Goal: Understand process/instructions: Learn about a topic

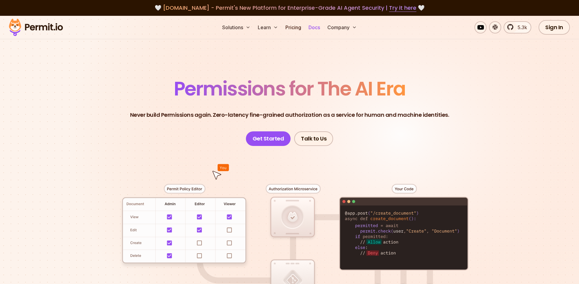
click at [318, 26] on link "Docs" at bounding box center [314, 27] width 16 height 12
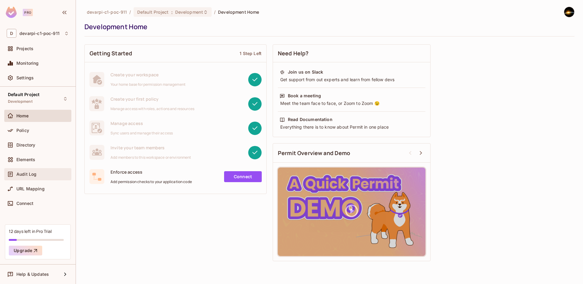
click at [32, 176] on span "Audit Log" at bounding box center [26, 174] width 20 height 5
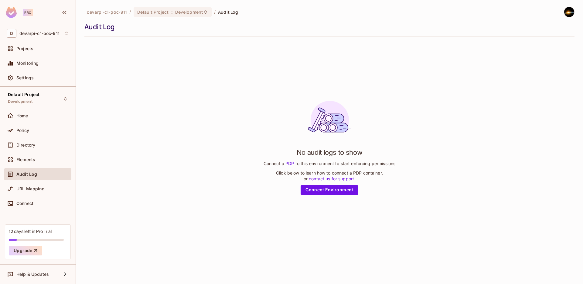
click at [321, 183] on div "No audit logs to show Connect a PDP to this environment to start enforcing perm…" at bounding box center [330, 145] width 132 height 99
click at [320, 191] on link "Connect Environment" at bounding box center [330, 190] width 58 height 10
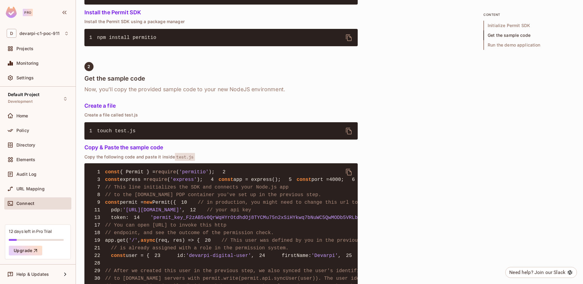
scroll to position [324, 0]
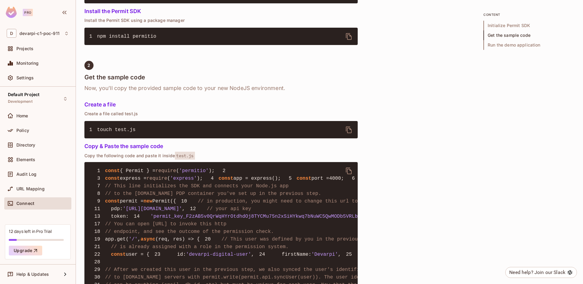
drag, startPoint x: 128, startPoint y: 242, endPoint x: 217, endPoint y: 240, distance: 88.4
click at [182, 211] on span "'https://cloudpdp.api.permit.io'" at bounding box center [152, 208] width 59 height 5
copy span "https://cloudpdp.api.permit.io"
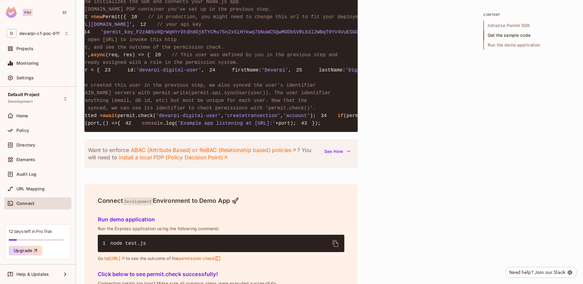
scroll to position [0, 0]
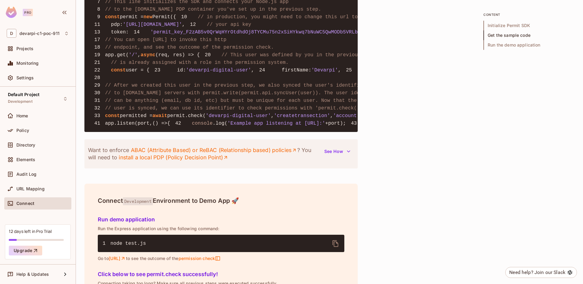
click at [110, 58] on span "app.get(" at bounding box center [117, 54] width 24 height 5
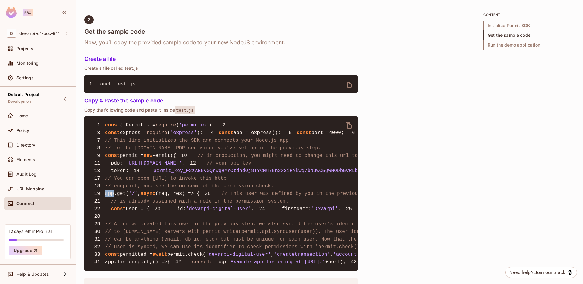
scroll to position [348, 0]
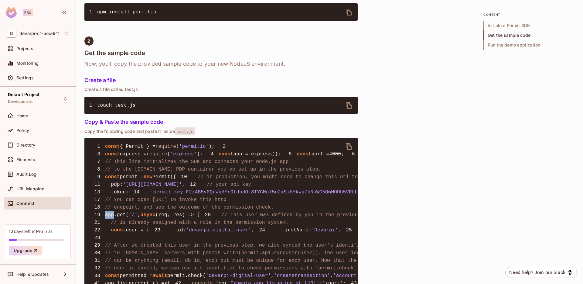
click at [348, 147] on icon "delete" at bounding box center [348, 146] width 7 height 7
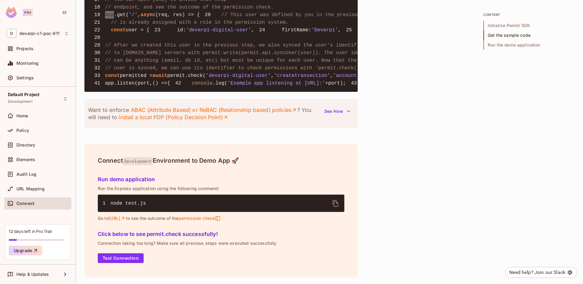
scroll to position [713, 0]
click at [336, 207] on icon "delete" at bounding box center [335, 203] width 7 height 7
click at [115, 263] on button "Test Connection" at bounding box center [121, 258] width 46 height 10
click at [126, 221] on link "http://localhost:4000" at bounding box center [117, 217] width 17 height 5
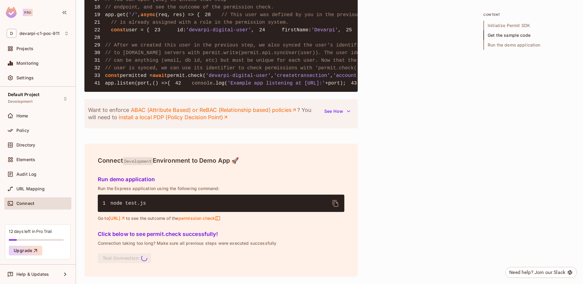
click at [223, 164] on h4 "Connect Development Environment to Demo App 🚀" at bounding box center [221, 160] width 247 height 7
click at [153, 182] on h5 "Run demo application" at bounding box center [221, 179] width 247 height 6
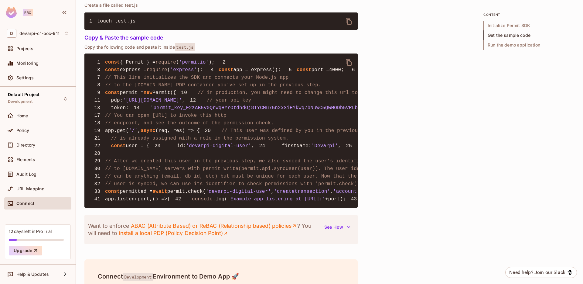
scroll to position [420, 0]
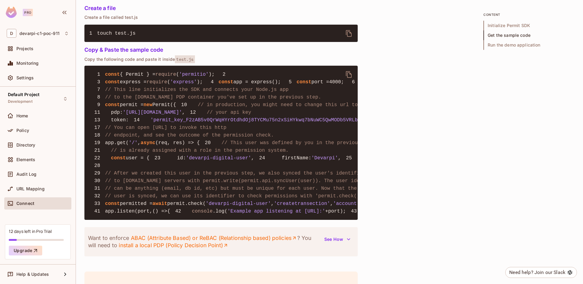
click at [234, 85] on span "app = express();" at bounding box center [257, 81] width 47 height 5
copy span "express"
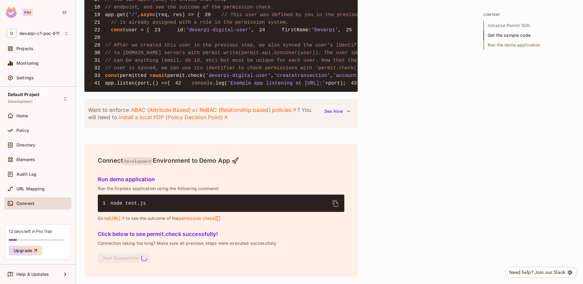
scroll to position [721, 0]
click at [314, 182] on h5 "Run demo application" at bounding box center [221, 179] width 247 height 6
click at [120, 257] on button "Test Connection" at bounding box center [121, 258] width 46 height 10
click at [151, 224] on div "Run demo application Run the Express application using the following command: 1…" at bounding box center [221, 197] width 252 height 55
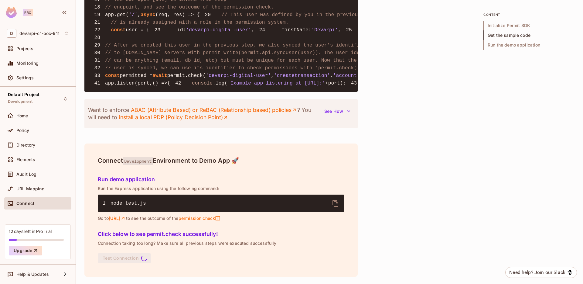
click at [126, 218] on link "http://localhost:4000" at bounding box center [117, 217] width 17 height 5
click at [221, 219] on span "permission check" at bounding box center [199, 217] width 42 height 5
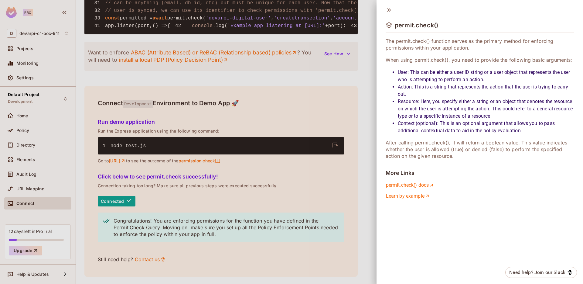
click at [215, 258] on div at bounding box center [291, 142] width 583 height 284
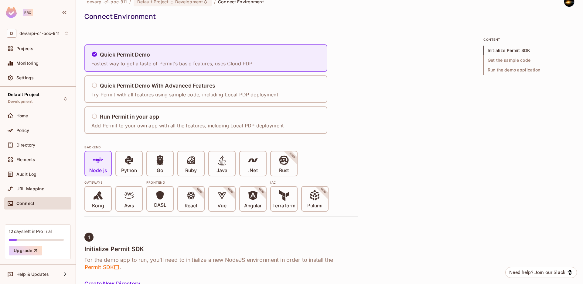
scroll to position [12, 0]
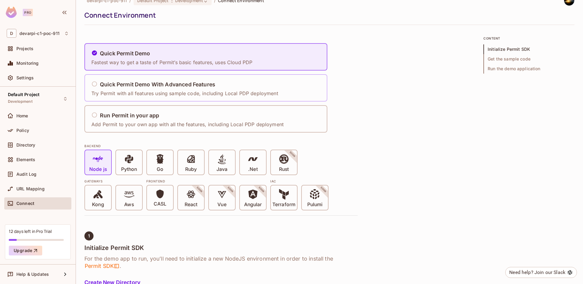
click at [131, 90] on p "Try Permit with all features using sample code, including Local PDP deployment" at bounding box center [184, 93] width 187 height 7
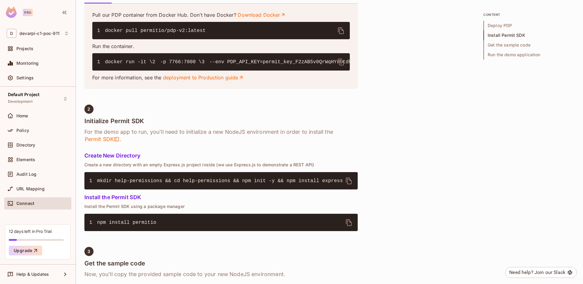
scroll to position [309, 0]
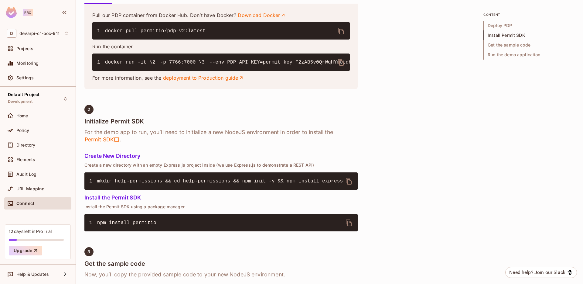
click at [342, 26] on button "delete" at bounding box center [341, 31] width 15 height 15
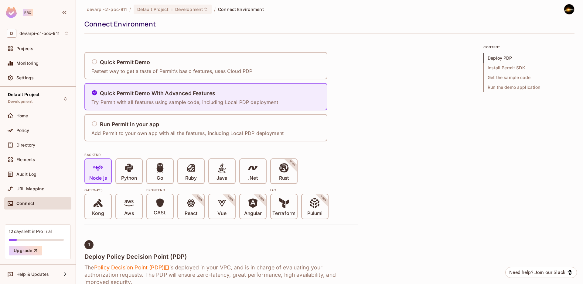
scroll to position [0, 0]
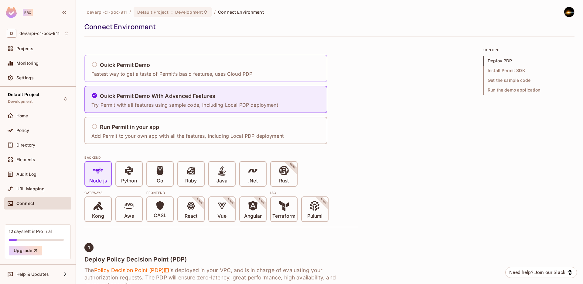
click at [175, 68] on div "Quick Permit Demo" at bounding box center [171, 65] width 161 height 8
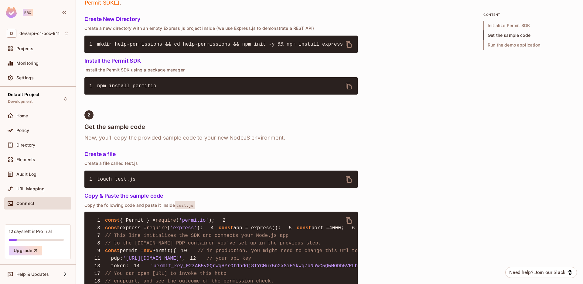
scroll to position [277, 0]
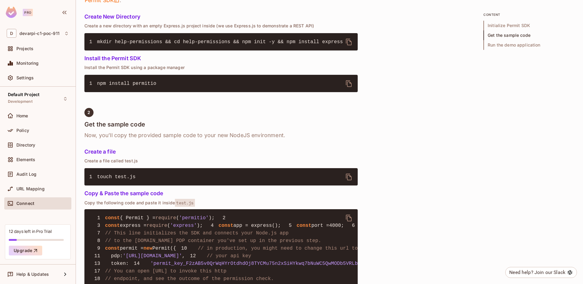
click at [342, 80] on button "delete" at bounding box center [349, 83] width 15 height 15
click at [347, 84] on icon "delete" at bounding box center [349, 83] width 6 height 7
click at [301, 65] on p "Install the Permit SDK using a package manager" at bounding box center [220, 67] width 273 height 5
click at [288, 41] on span "mkdir help-permissions && cd help-permissions && npm init -y && npm install exp…" at bounding box center [220, 41] width 246 height 5
drag, startPoint x: 287, startPoint y: 41, endPoint x: 350, endPoint y: 43, distance: 62.6
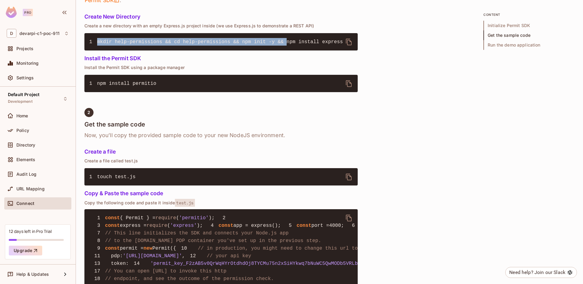
click at [350, 43] on div "1 mkdir help-permissions && cd help-permissions && npm init -y && npm install e…" at bounding box center [220, 41] width 273 height 17
click at [330, 43] on span "mkdir help-permissions && cd help-permissions && npm init -y && npm install exp…" at bounding box center [220, 41] width 246 height 5
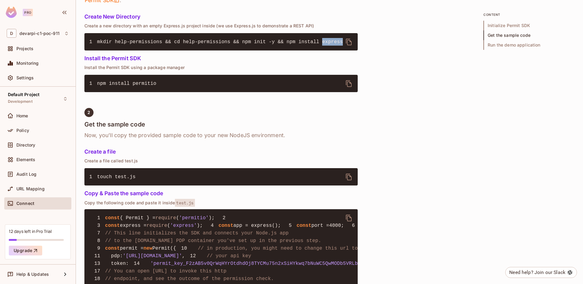
click at [330, 43] on span "mkdir help-permissions && cd help-permissions && npm init -y && npm install exp…" at bounding box center [220, 41] width 246 height 5
copy span "express"
click at [348, 176] on icon "delete" at bounding box center [348, 176] width 7 height 7
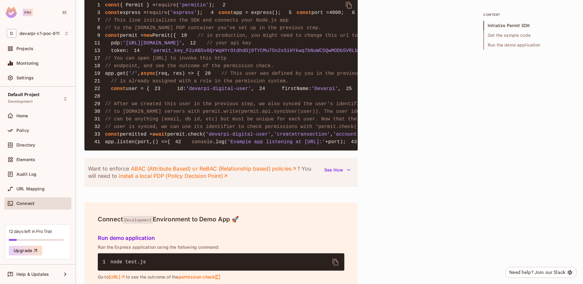
scroll to position [0, 0]
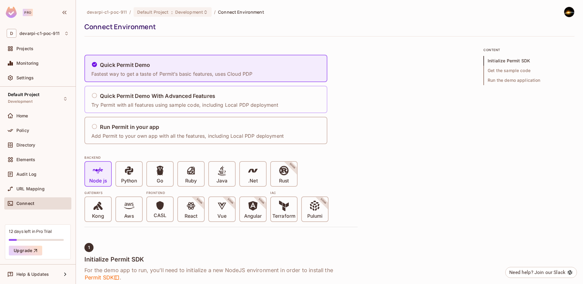
click at [204, 94] on h5 "Quick Permit Demo With Advanced Features" at bounding box center [157, 96] width 115 height 6
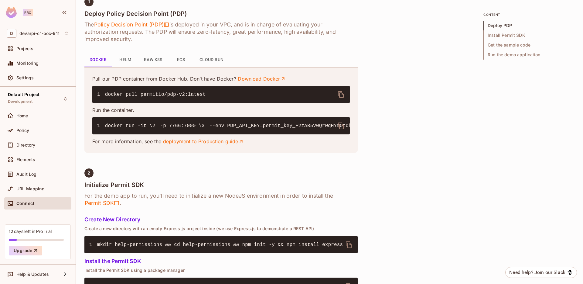
scroll to position [247, 0]
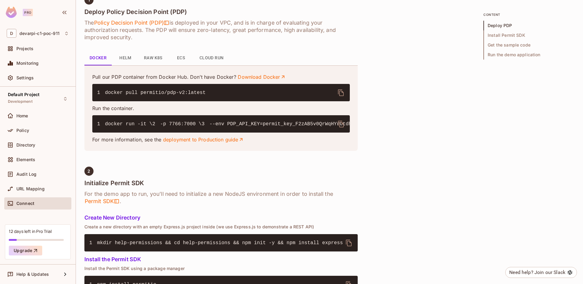
click at [177, 57] on button "ECS" at bounding box center [180, 58] width 27 height 15
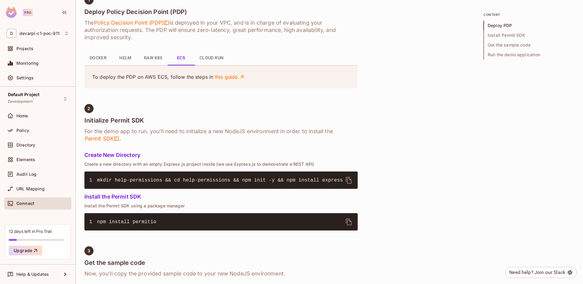
click at [221, 76] on link "this guide." at bounding box center [230, 77] width 30 height 7
click at [100, 60] on button "Docker" at bounding box center [97, 58] width 27 height 15
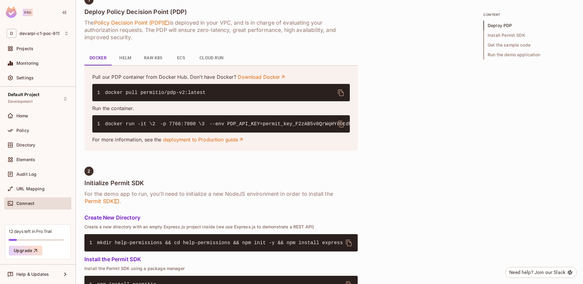
click at [344, 94] on icon "delete" at bounding box center [341, 92] width 6 height 7
click at [341, 124] on icon "delete" at bounding box center [340, 123] width 7 height 7
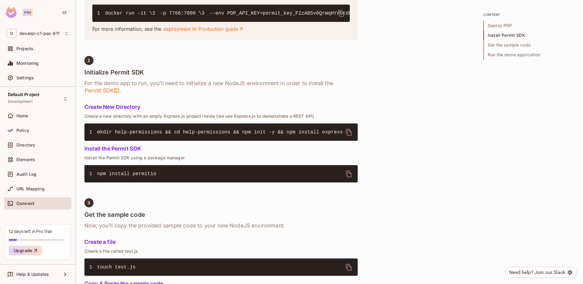
scroll to position [339, 0]
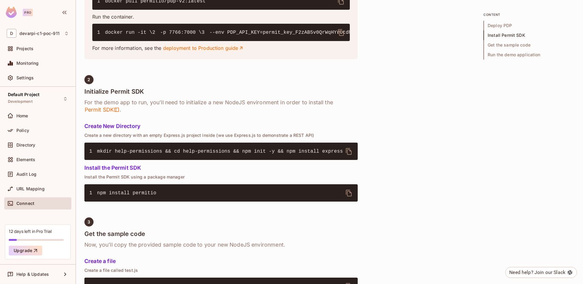
click at [233, 51] on link "deployment to Production guide" at bounding box center [203, 48] width 81 height 7
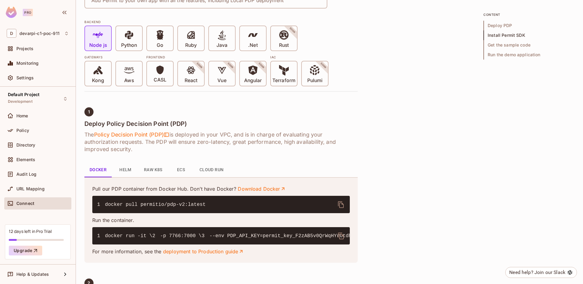
scroll to position [0, 0]
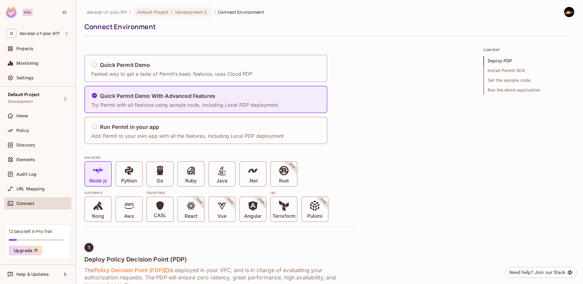
click at [142, 65] on h5 "Quick Permit Demo" at bounding box center [125, 65] width 50 height 6
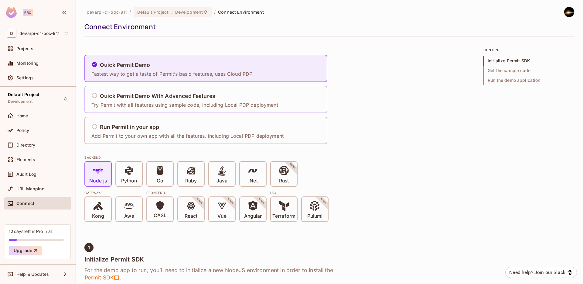
click at [134, 93] on h5 "Quick Permit Demo With Advanced Features" at bounding box center [157, 96] width 115 height 6
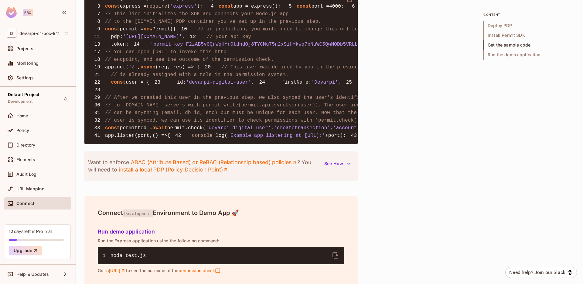
scroll to position [665, 0]
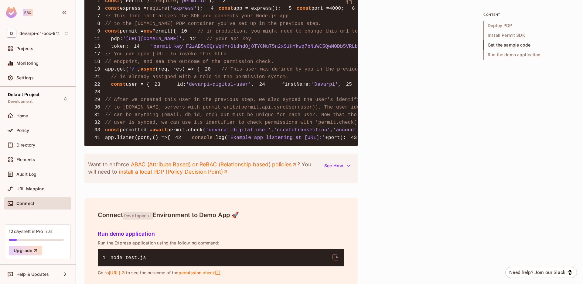
click at [311, 11] on span "port =" at bounding box center [320, 8] width 18 height 5
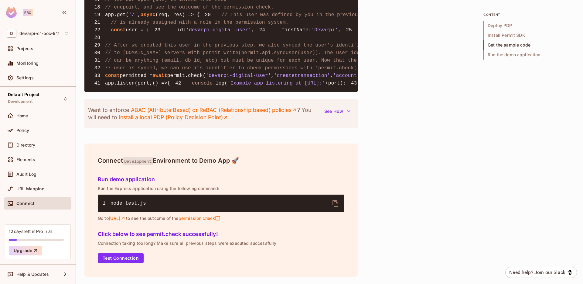
scroll to position [737, 0]
copy span "port"
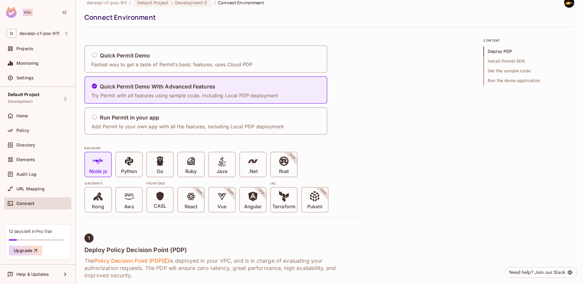
scroll to position [0, 0]
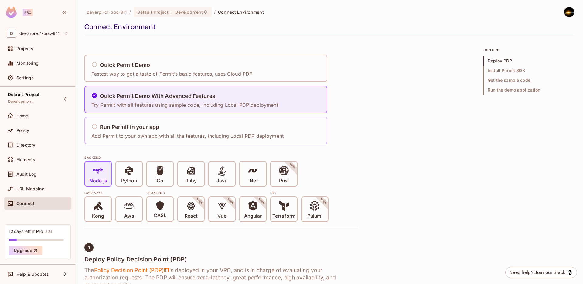
click at [142, 128] on h5 "Run Permit in your app" at bounding box center [129, 127] width 59 height 6
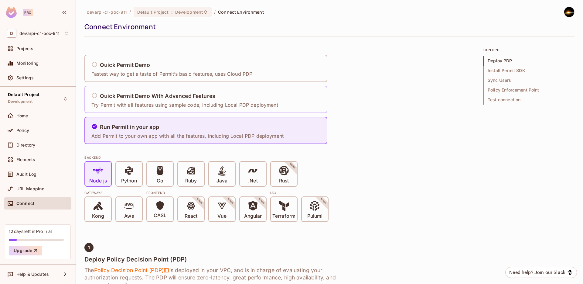
click at [139, 103] on p "Try Permit with all features using sample code, including Local PDP deployment" at bounding box center [184, 104] width 187 height 7
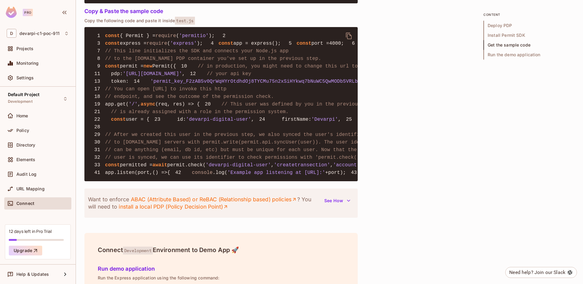
scroll to position [925, 0]
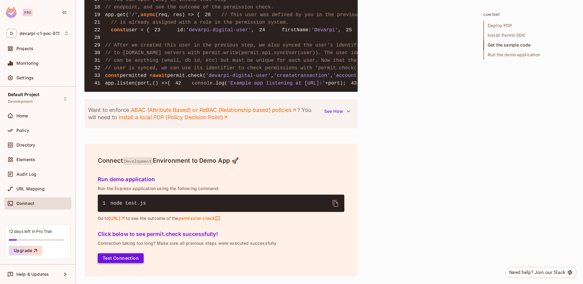
click at [125, 258] on button "Test Connection" at bounding box center [121, 258] width 46 height 10
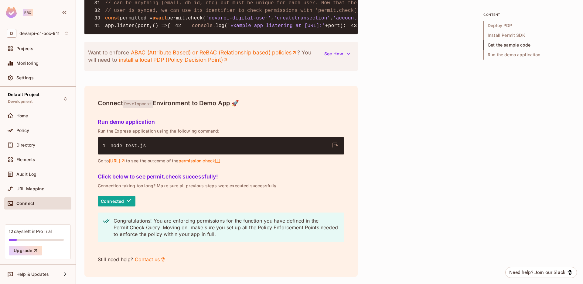
scroll to position [968, 0]
click at [126, 163] on link "http://localhost:4000" at bounding box center [117, 160] width 17 height 5
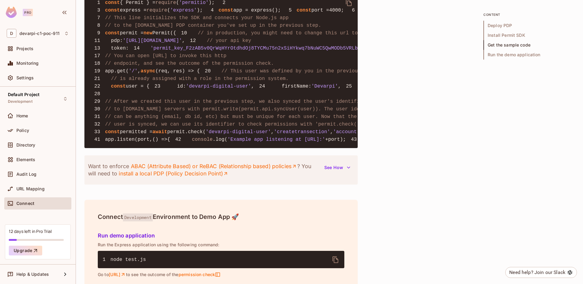
click at [482, 89] on span "'devarpidigitaluser@gmail.com'" at bounding box center [525, 86] width 86 height 5
click at [204, 148] on pre "1 const { Permit } = require ( 'permitio' ); 2 3 const express = require ( 'exp…" at bounding box center [220, 71] width 273 height 154
click at [347, 6] on icon "delete" at bounding box center [349, 2] width 6 height 7
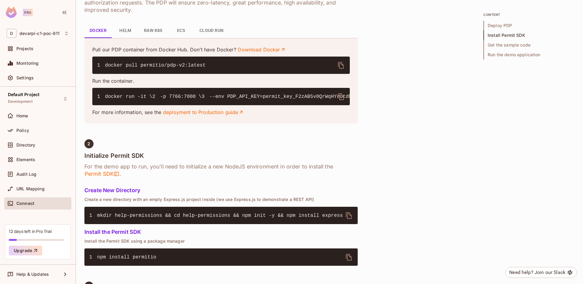
scroll to position [275, 0]
click at [131, 99] on code "1 docker run -it \ 2 -p 7766:7000 \ 3 --env PDP_API_KEY=permit_key_F2zAB5v0QrWq…" at bounding box center [399, 96] width 605 height 5
click at [142, 99] on code "1 docker run -it \ 2 -p 7766:7000 \ 3 --env PDP_API_KEY=permit_key_F2zAB5v0QrWq…" at bounding box center [399, 96] width 605 height 5
copy code "7000"
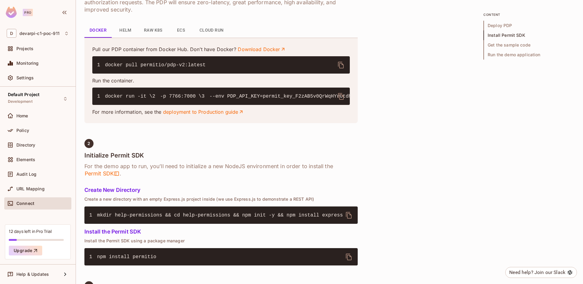
click at [143, 99] on pre "1 docker run -it \ 2 -p 7766:7000 \ 3 --env PDP_API_KEY=permit_key_F2zAB5v0QrWq…" at bounding box center [221, 95] width 258 height 17
click at [128, 99] on code "1 docker run -it \ 2 -p 7766:7000 \ 3 --env PDP_API_KEY=permit_key_F2zAB5v0QrWq…" at bounding box center [399, 96] width 605 height 5
copy code "7766"
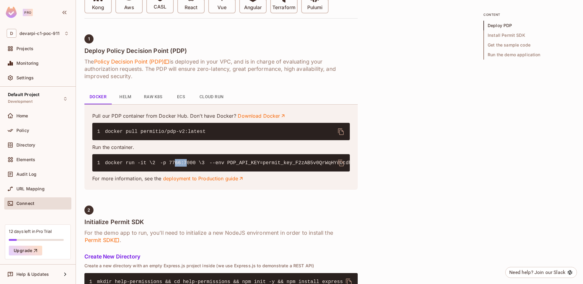
scroll to position [208, 0]
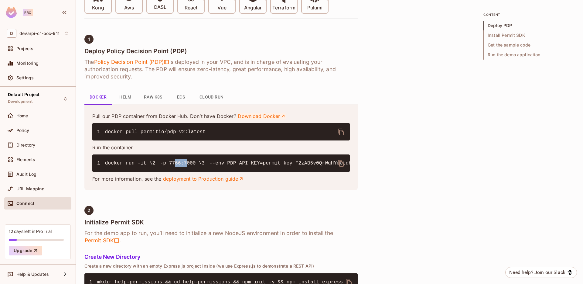
click at [257, 116] on link "Download Docker" at bounding box center [262, 116] width 48 height 7
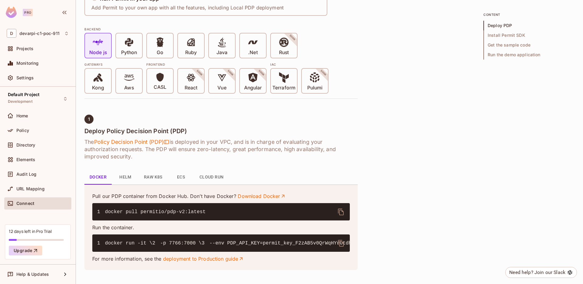
scroll to position [0, 0]
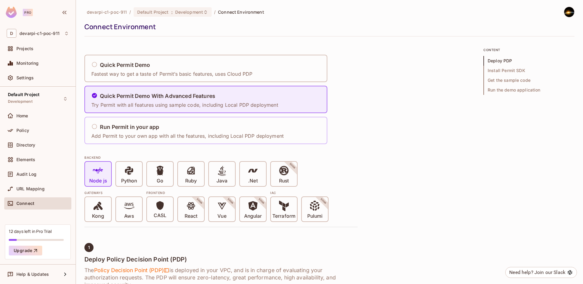
click at [199, 129] on div "Run Permit in your app" at bounding box center [187, 127] width 192 height 8
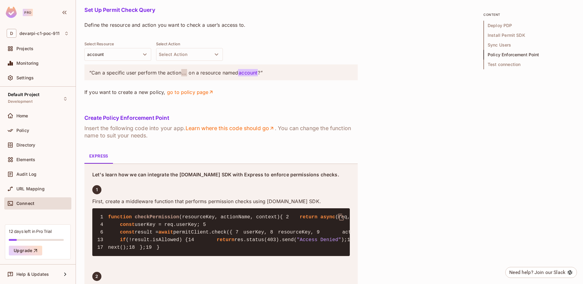
scroll to position [830, 0]
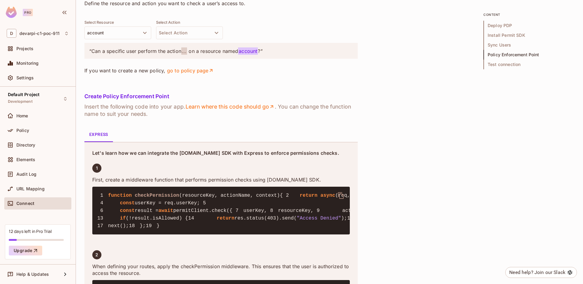
click at [177, 39] on button "Select Action" at bounding box center [189, 32] width 67 height 13
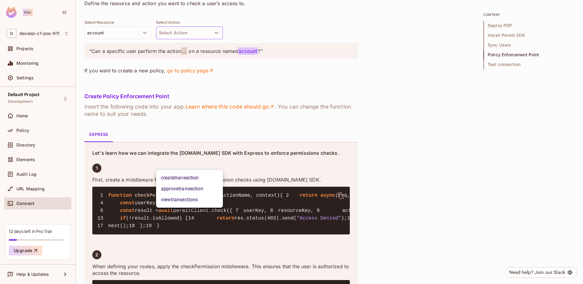
click at [314, 148] on div at bounding box center [291, 142] width 583 height 284
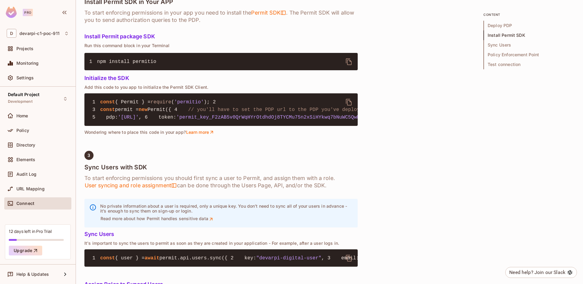
scroll to position [430, 0]
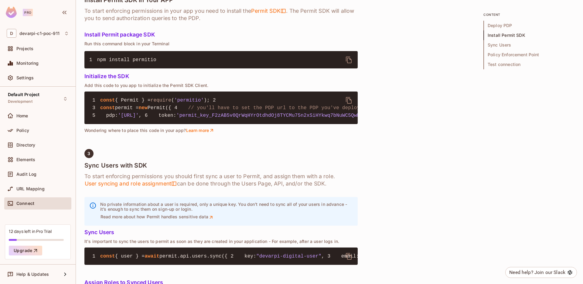
click at [466, 152] on div "Quick Permit Demo Fastest way to get a taste of Permit’s basic features, uses C…" at bounding box center [329, 239] width 490 height 1244
